Goal: Task Accomplishment & Management: Manage account settings

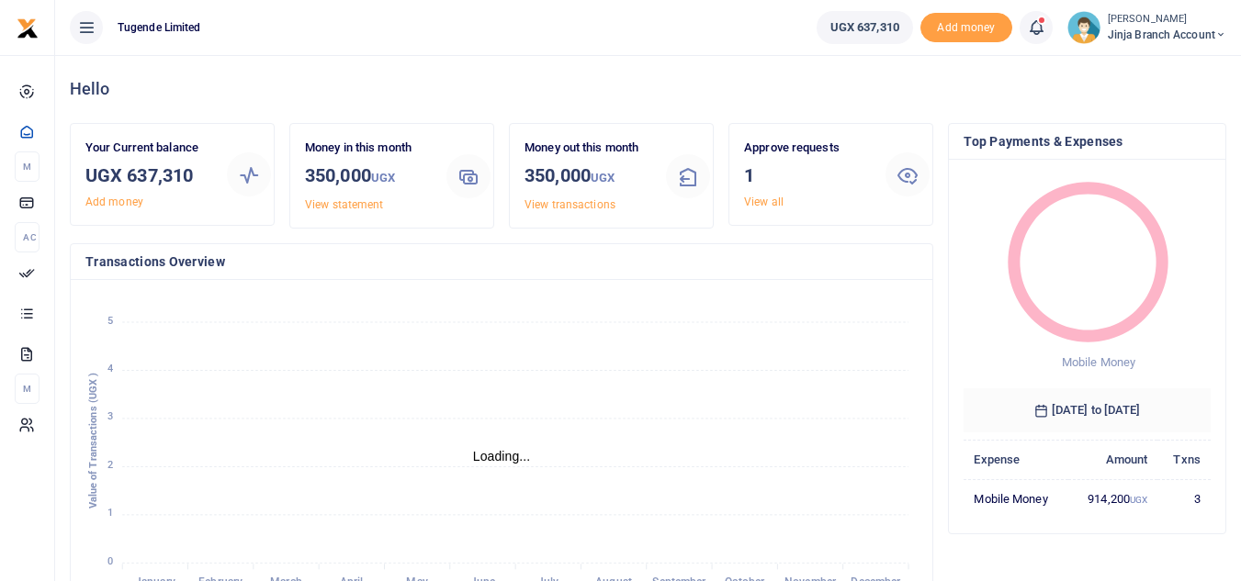
scroll to position [15, 15]
click at [760, 197] on link "View all" at bounding box center [763, 202] width 39 height 13
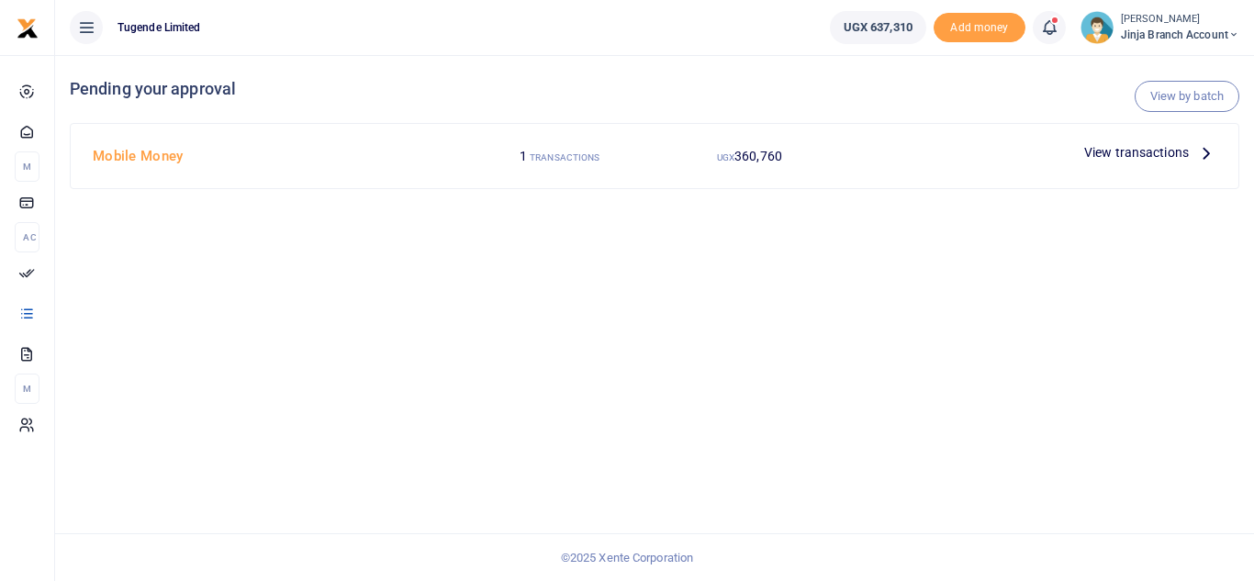
click at [1201, 153] on icon at bounding box center [1207, 152] width 20 height 20
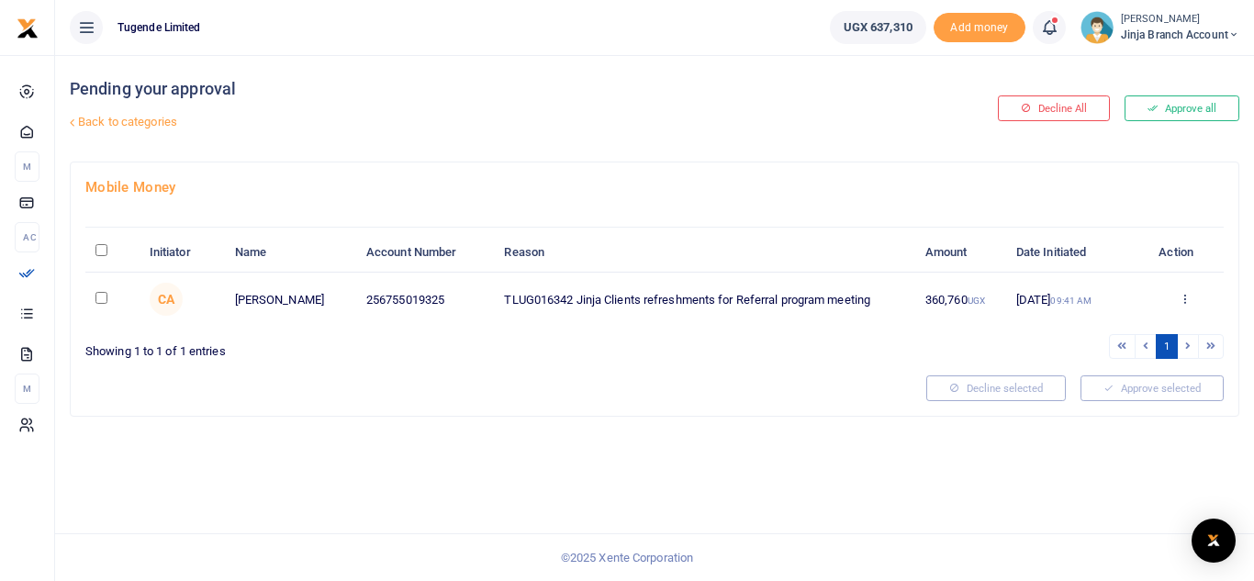
click at [1192, 295] on div "Approve Decline Details" at bounding box center [1185, 300] width 58 height 18
click at [1194, 299] on div "Approve Decline Details" at bounding box center [1185, 300] width 58 height 18
click at [1187, 298] on icon at bounding box center [1185, 298] width 12 height 13
click at [1150, 326] on link "Approve" at bounding box center [1117, 329] width 145 height 26
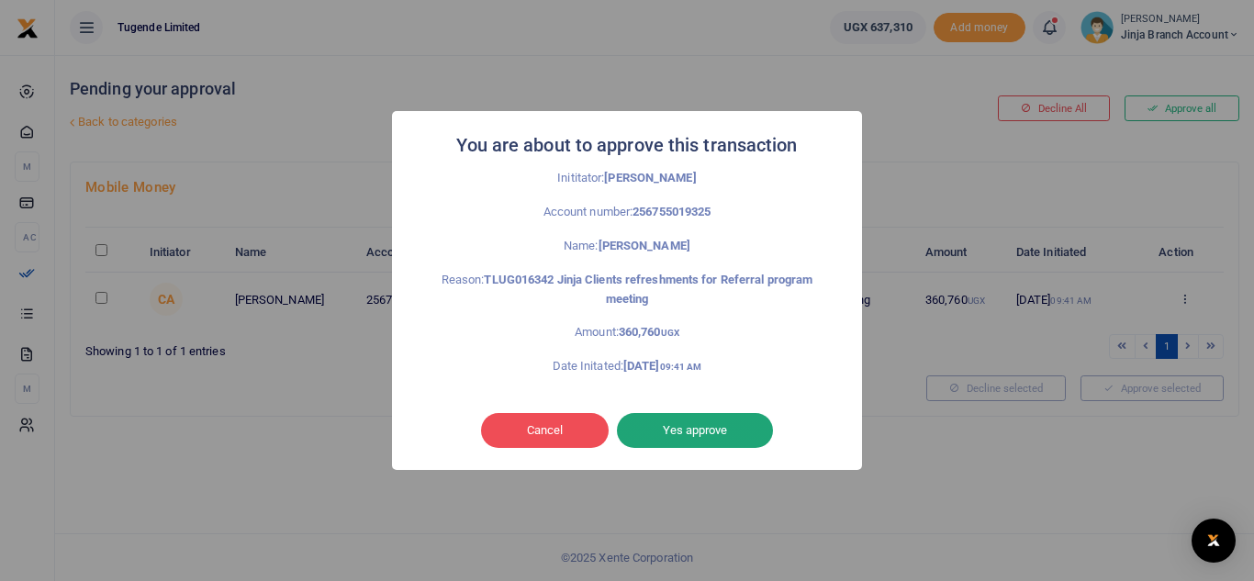
click at [705, 427] on button "Yes approve" at bounding box center [695, 430] width 156 height 35
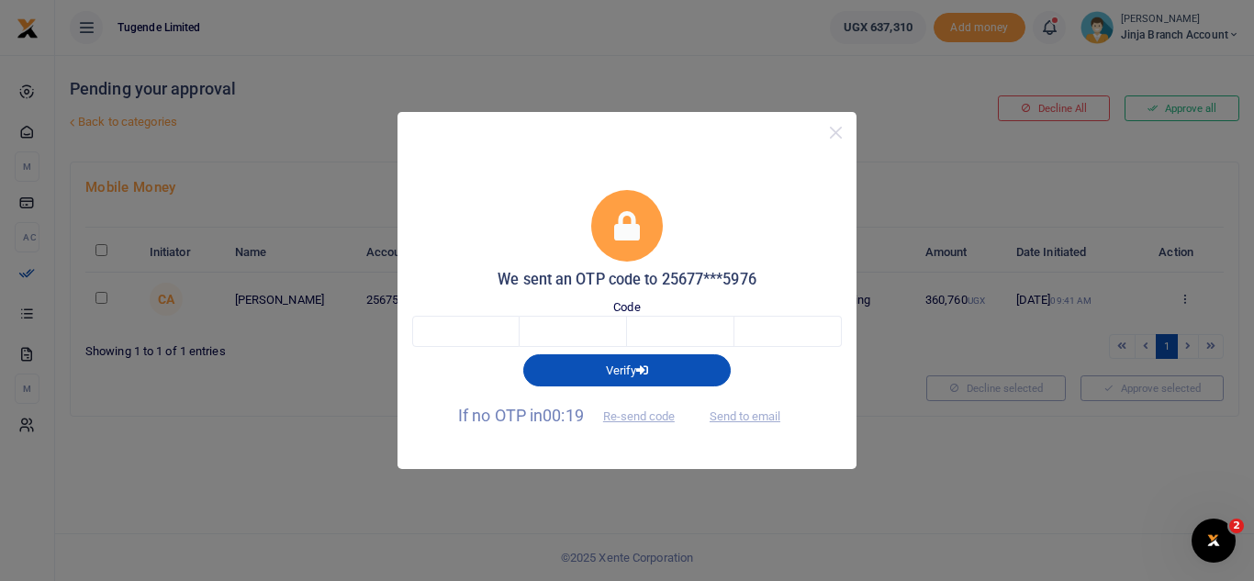
click at [462, 315] on div "Code" at bounding box center [627, 323] width 430 height 50
click at [497, 339] on input "text" at bounding box center [465, 331] width 107 height 31
type input "6"
type input "1"
type input "4"
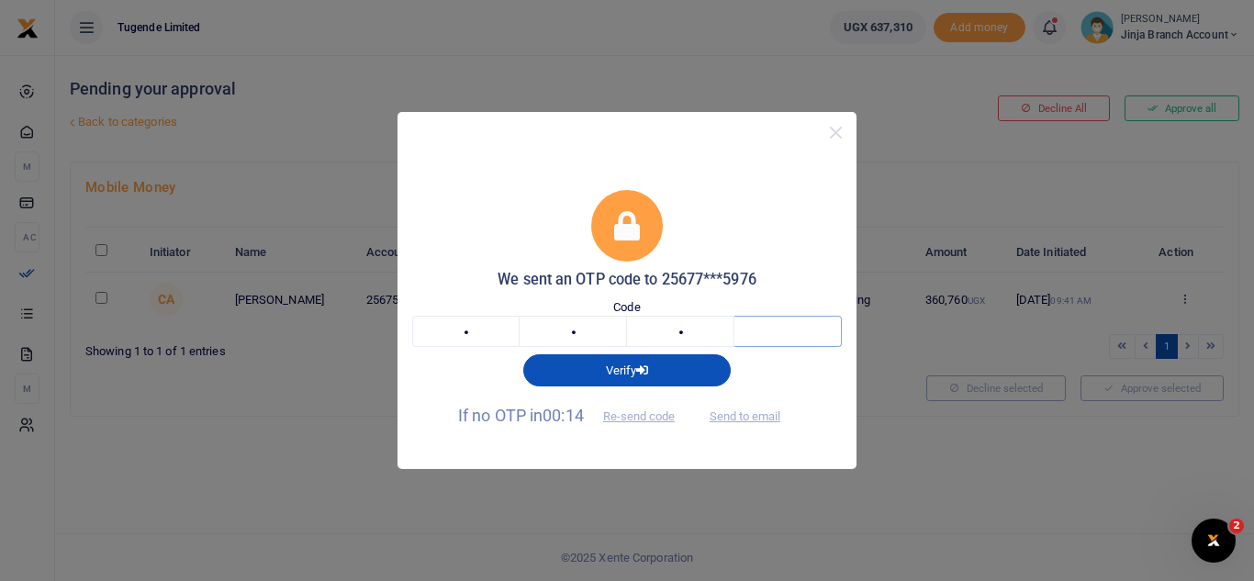
type input "7"
